Goal: Task Accomplishment & Management: Manage account settings

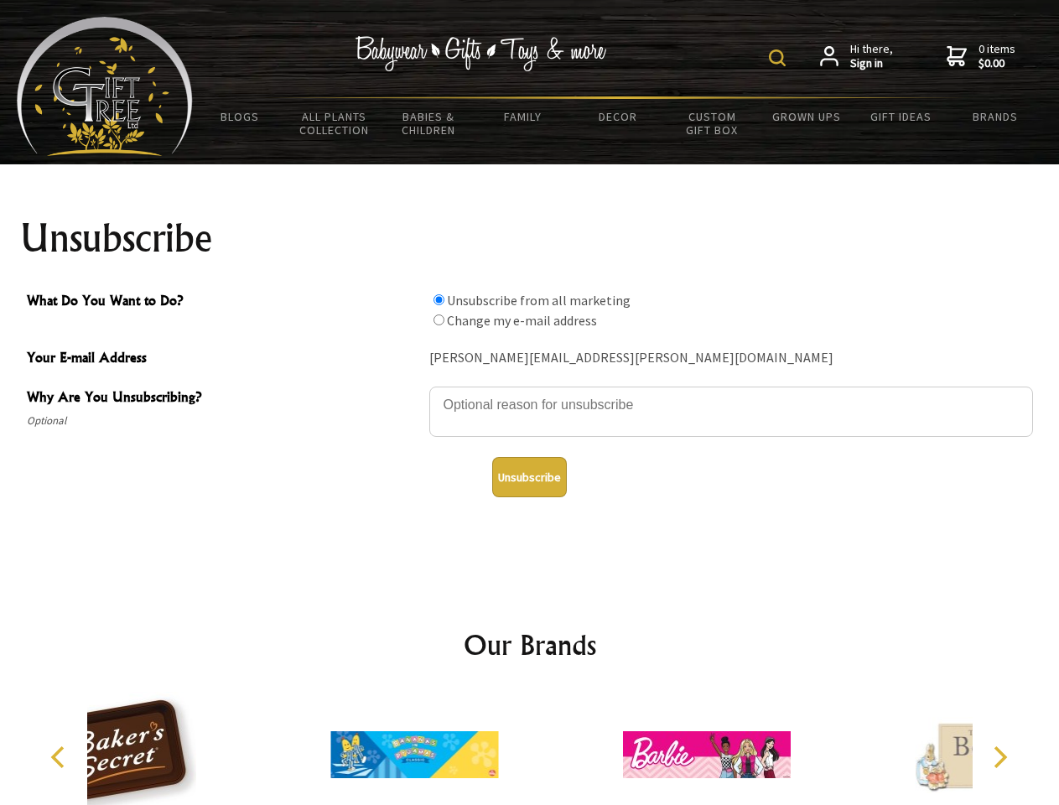
click at [780, 58] on img at bounding box center [777, 57] width 17 height 17
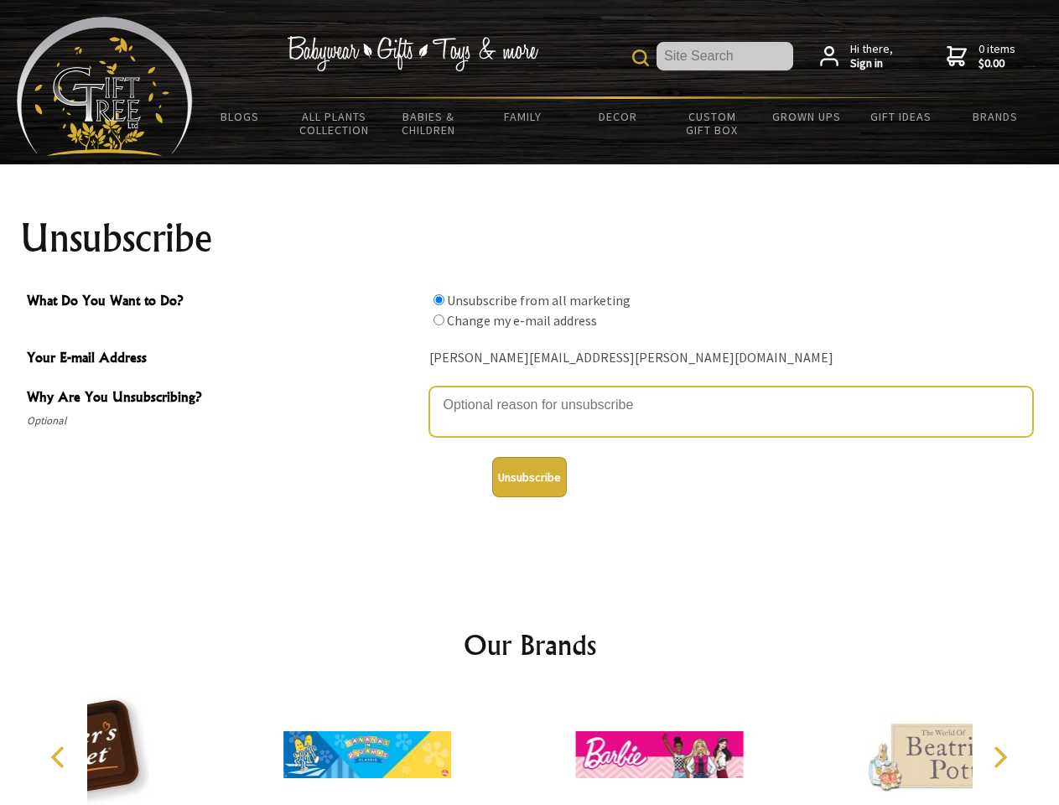
click at [530, 392] on textarea "Why Are You Unsubscribing?" at bounding box center [731, 411] width 604 height 50
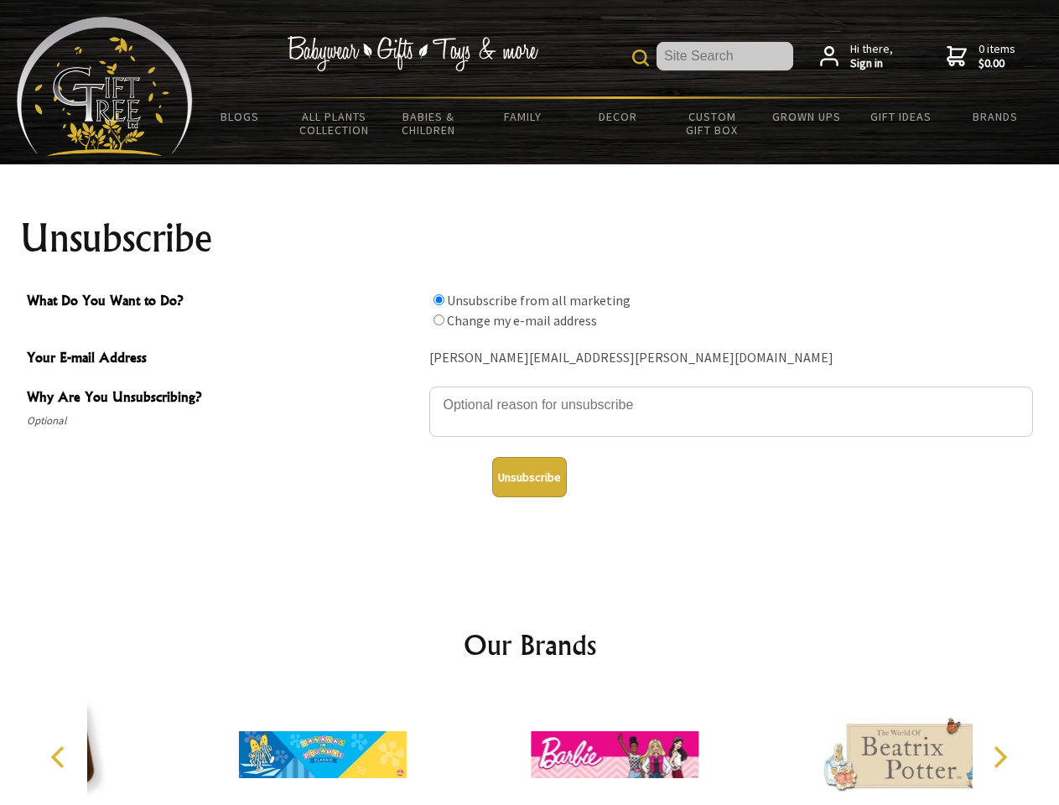
click at [438, 299] on input "What Do You Want to Do?" at bounding box center [438, 299] width 11 height 11
click at [438, 319] on input "What Do You Want to Do?" at bounding box center [438, 319] width 11 height 11
radio input "true"
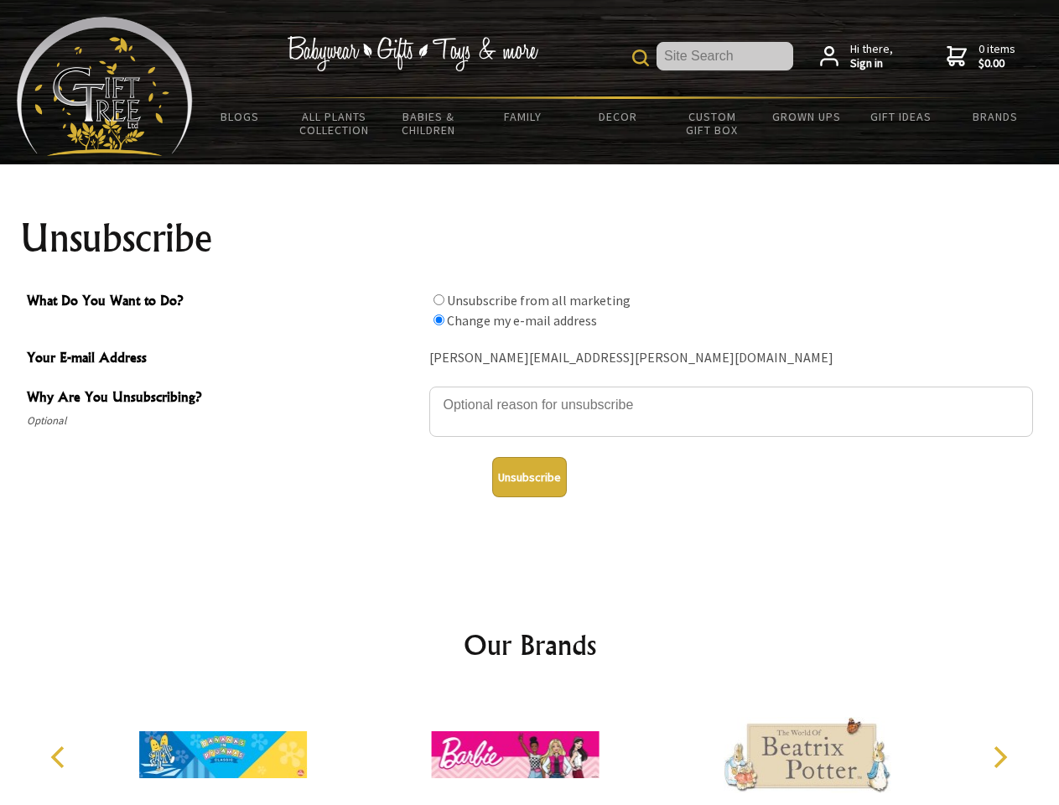
click at [529, 477] on button "Unsubscribe" at bounding box center [529, 477] width 75 height 40
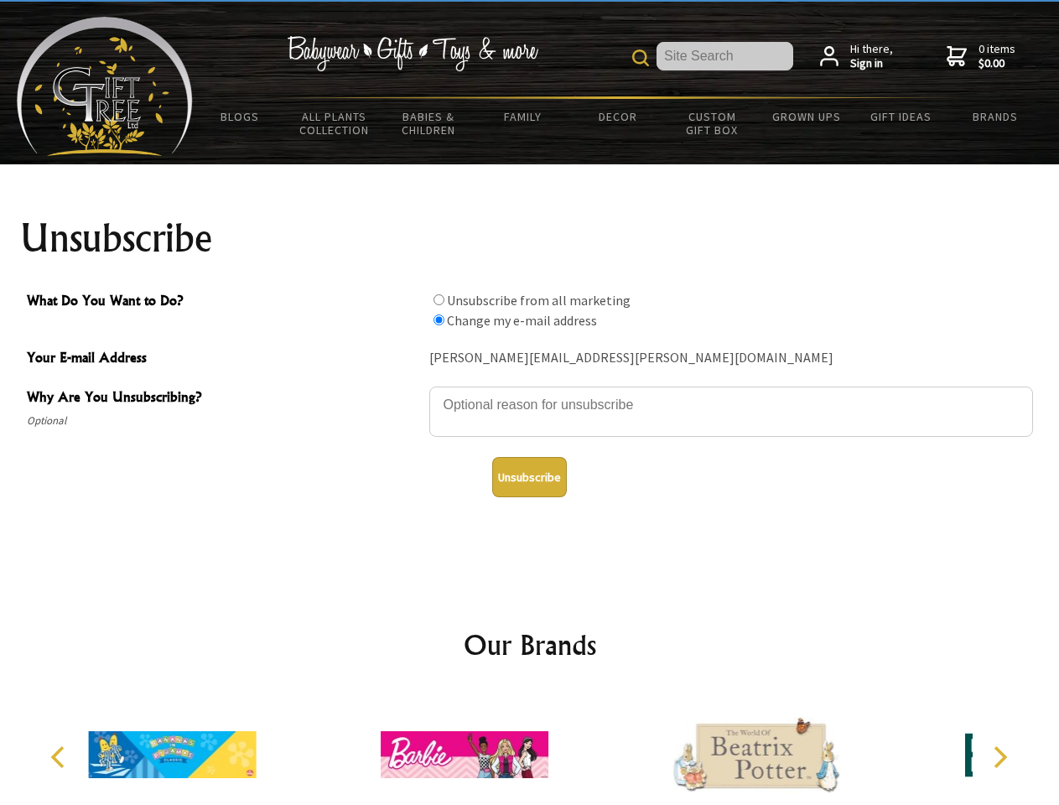
click at [60, 757] on icon "Previous" at bounding box center [60, 757] width 22 height 22
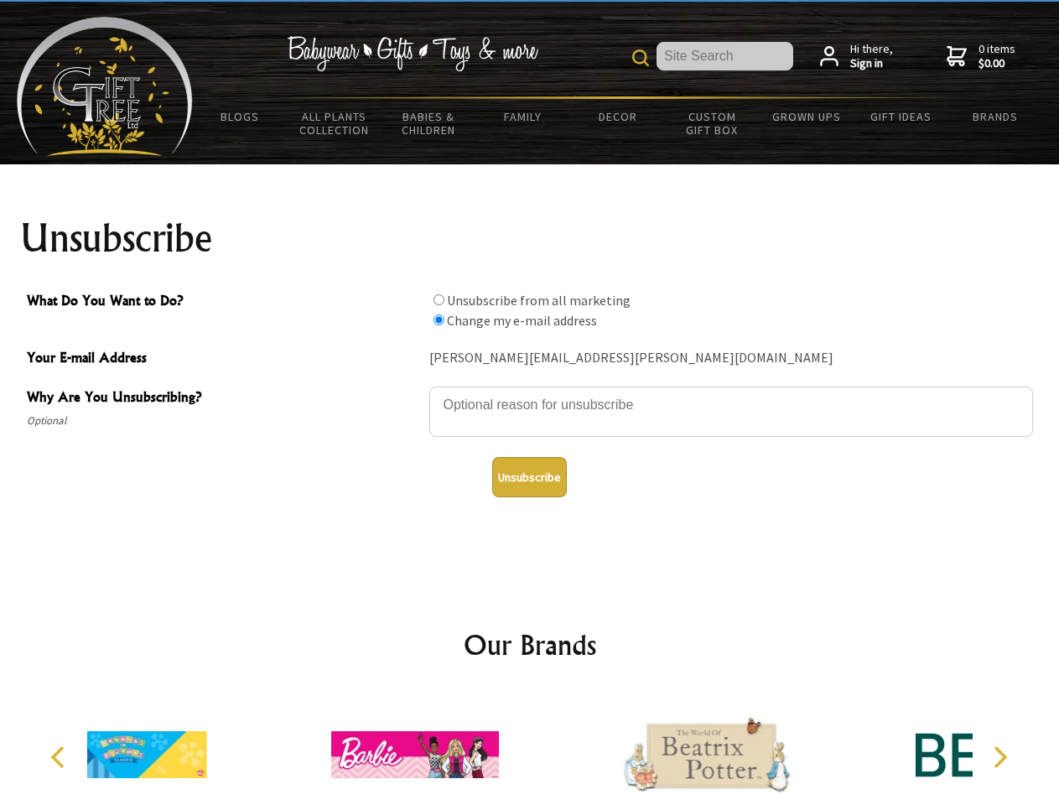
click at [999, 757] on icon "Next" at bounding box center [998, 757] width 22 height 22
